Goal: Navigation & Orientation: Find specific page/section

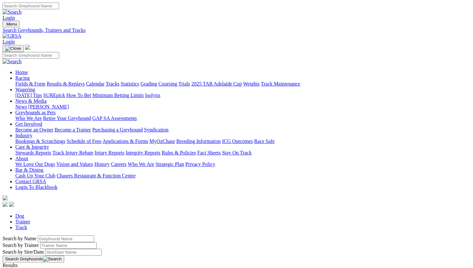
click at [139, 81] on link "Statistics" at bounding box center [130, 83] width 19 height 5
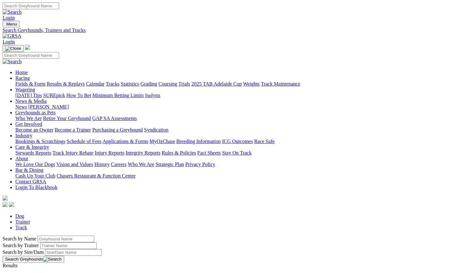
click at [49, 144] on link "Care & Integrity" at bounding box center [32, 146] width 34 height 5
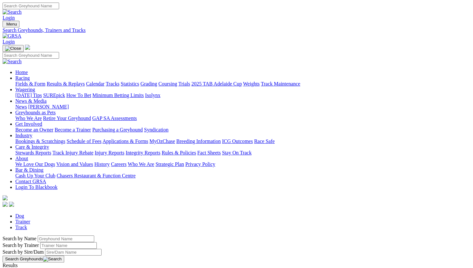
click at [49, 144] on link "Care & Integrity" at bounding box center [32, 146] width 34 height 5
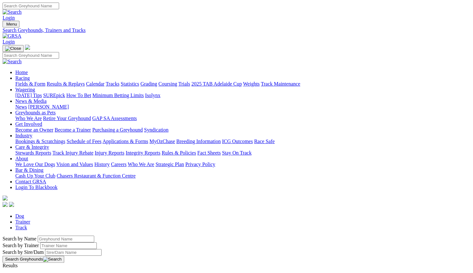
click at [221, 150] on link "Fact Sheets" at bounding box center [208, 152] width 23 height 5
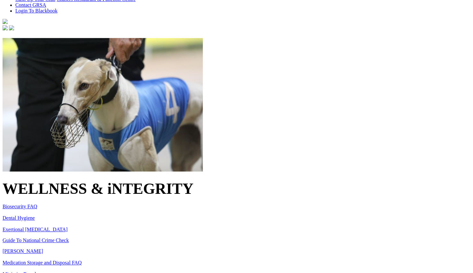
scroll to position [177, 0]
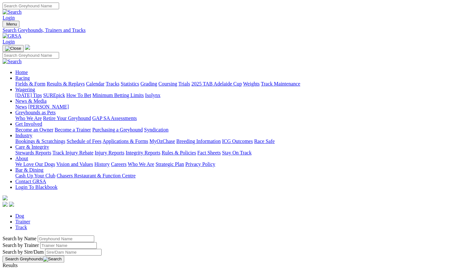
click at [139, 81] on link "Statistics" at bounding box center [130, 83] width 19 height 5
click at [190, 81] on link "Trials" at bounding box center [184, 83] width 12 height 5
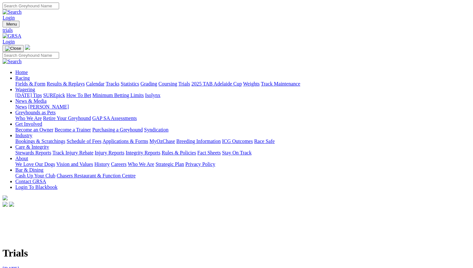
click at [139, 81] on link "Statistics" at bounding box center [130, 83] width 19 height 5
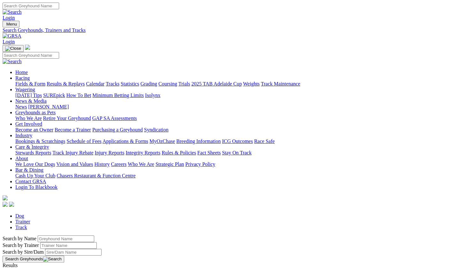
click at [76, 81] on link "Results & Replays" at bounding box center [66, 83] width 38 height 5
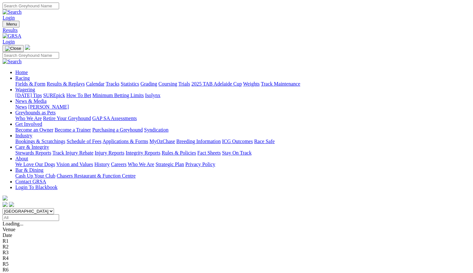
click at [32, 133] on link "Industry" at bounding box center [23, 135] width 17 height 5
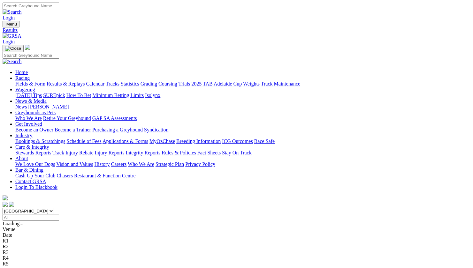
click at [139, 81] on link "Statistics" at bounding box center [130, 83] width 19 height 5
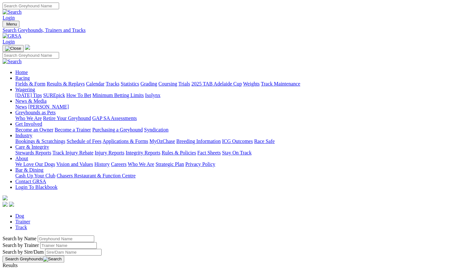
click at [260, 81] on link "Weights" at bounding box center [251, 83] width 17 height 5
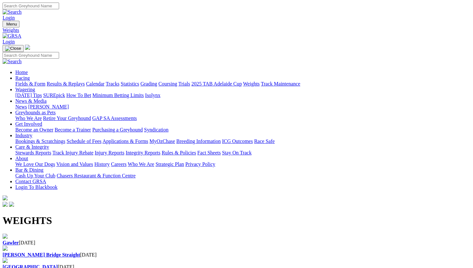
click at [47, 234] on div "Gawler 01 Oct 2025" at bounding box center [237, 240] width 468 height 12
click at [47, 98] on link "News & Media" at bounding box center [30, 100] width 31 height 5
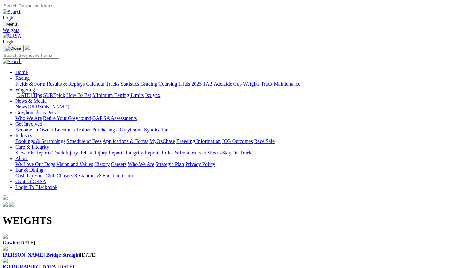
click at [47, 98] on link "News & Media" at bounding box center [30, 100] width 31 height 5
click at [104, 81] on link "Calendar" at bounding box center [95, 83] width 19 height 5
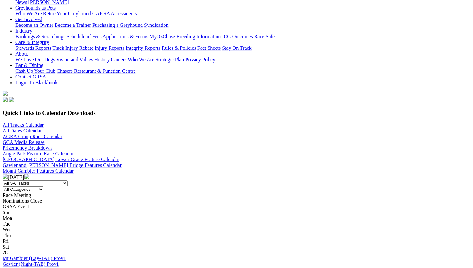
scroll to position [106, 0]
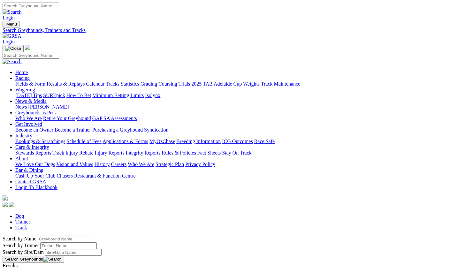
click at [47, 98] on link "News & Media" at bounding box center [30, 100] width 31 height 5
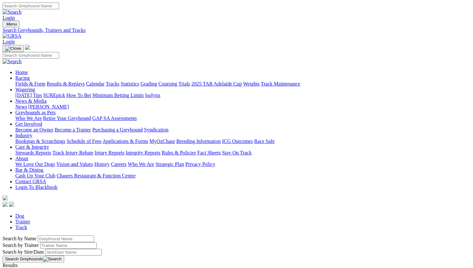
click at [47, 98] on link "News & Media" at bounding box center [30, 100] width 31 height 5
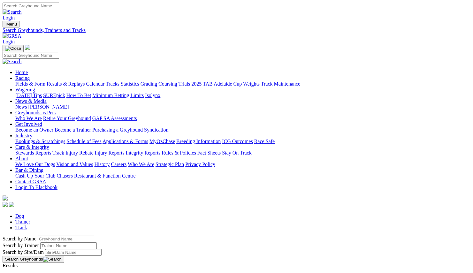
click at [27, 104] on link "News" at bounding box center [20, 106] width 11 height 5
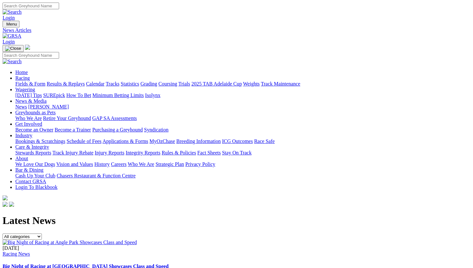
click at [30, 75] on link "Racing" at bounding box center [22, 77] width 14 height 5
